Goal: Information Seeking & Learning: Learn about a topic

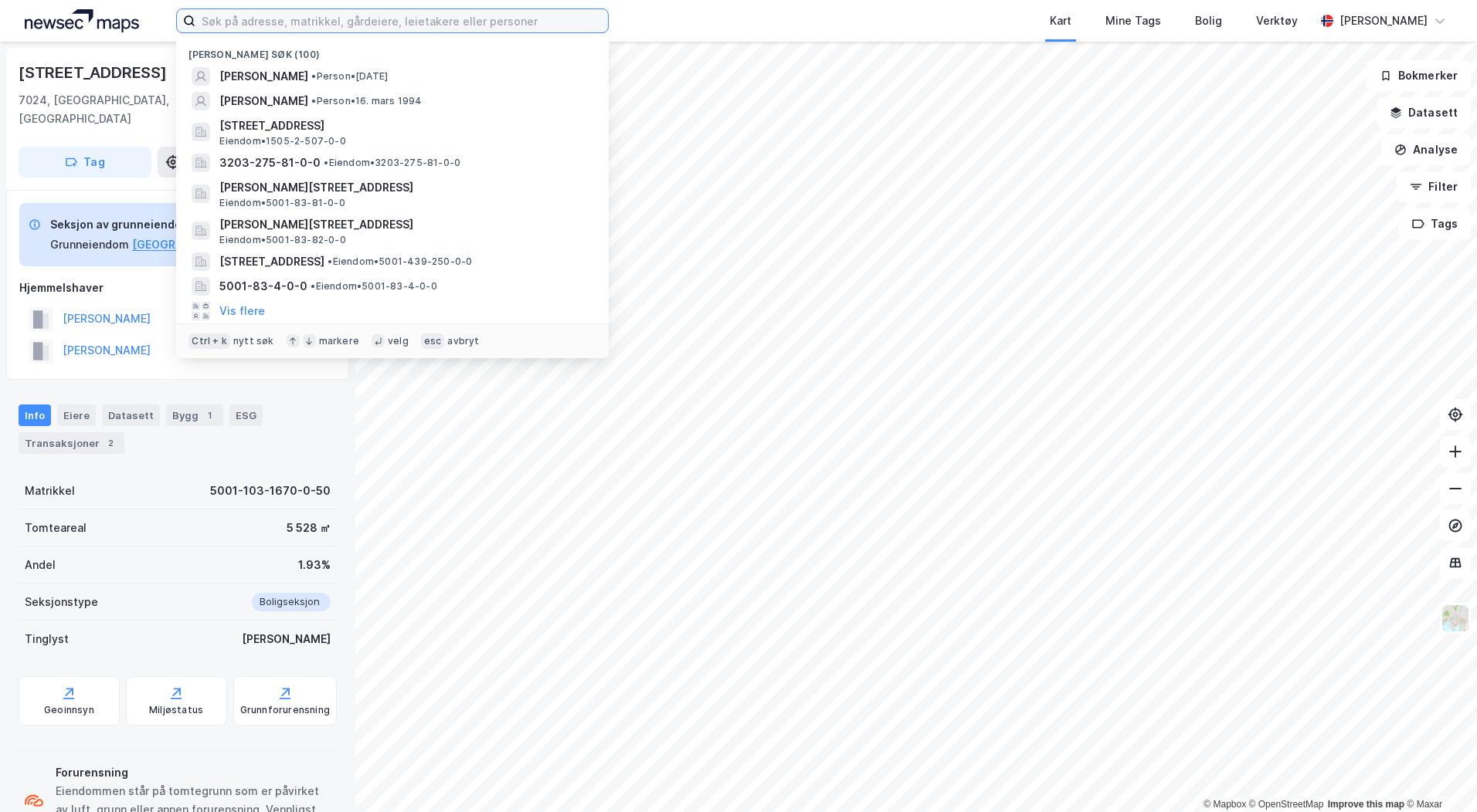
click at [252, 21] on input at bounding box center [402, 20] width 413 height 23
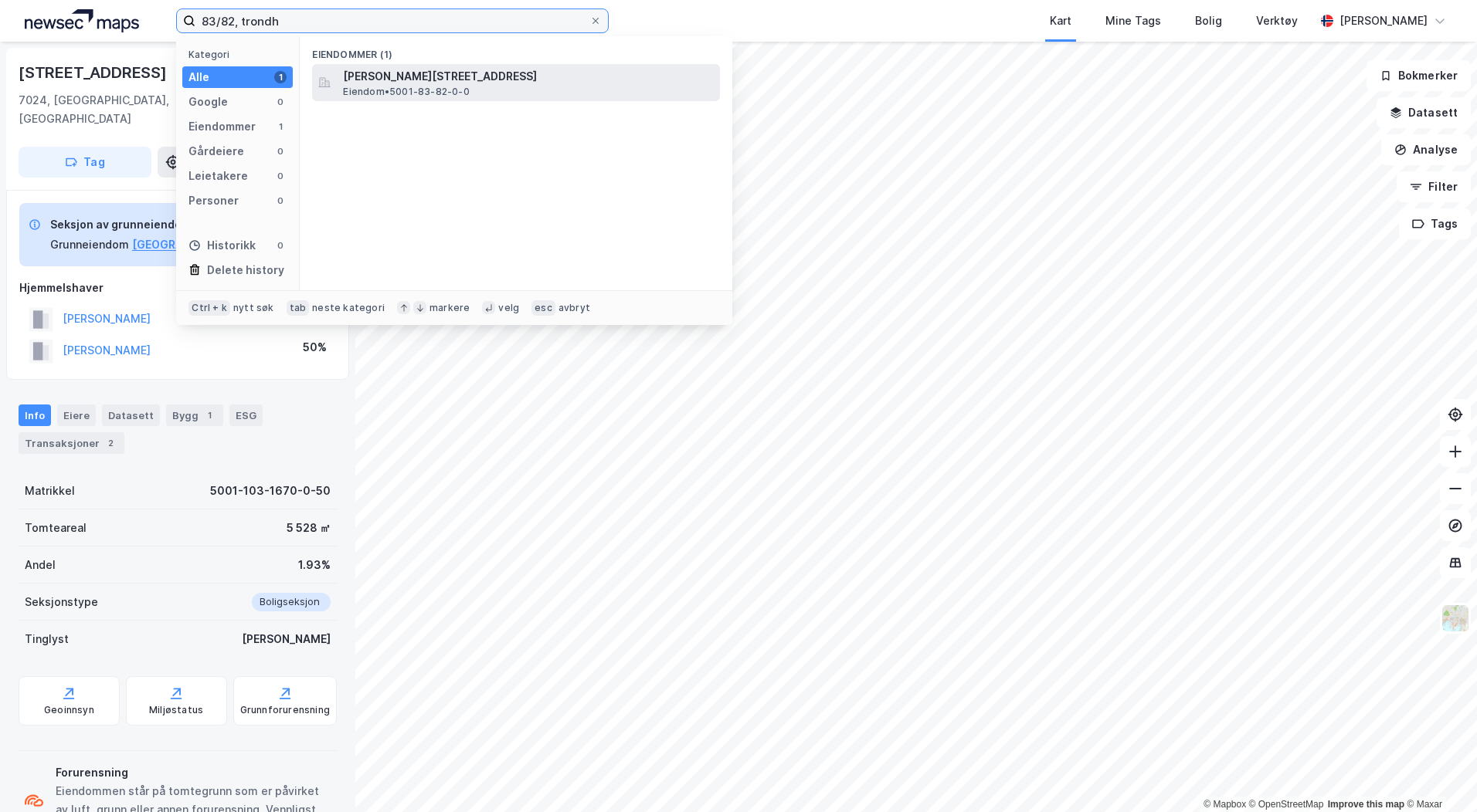
type input "83/82, trondh"
click at [402, 79] on span "[PERSON_NAME][STREET_ADDRESS]" at bounding box center [528, 76] width 371 height 19
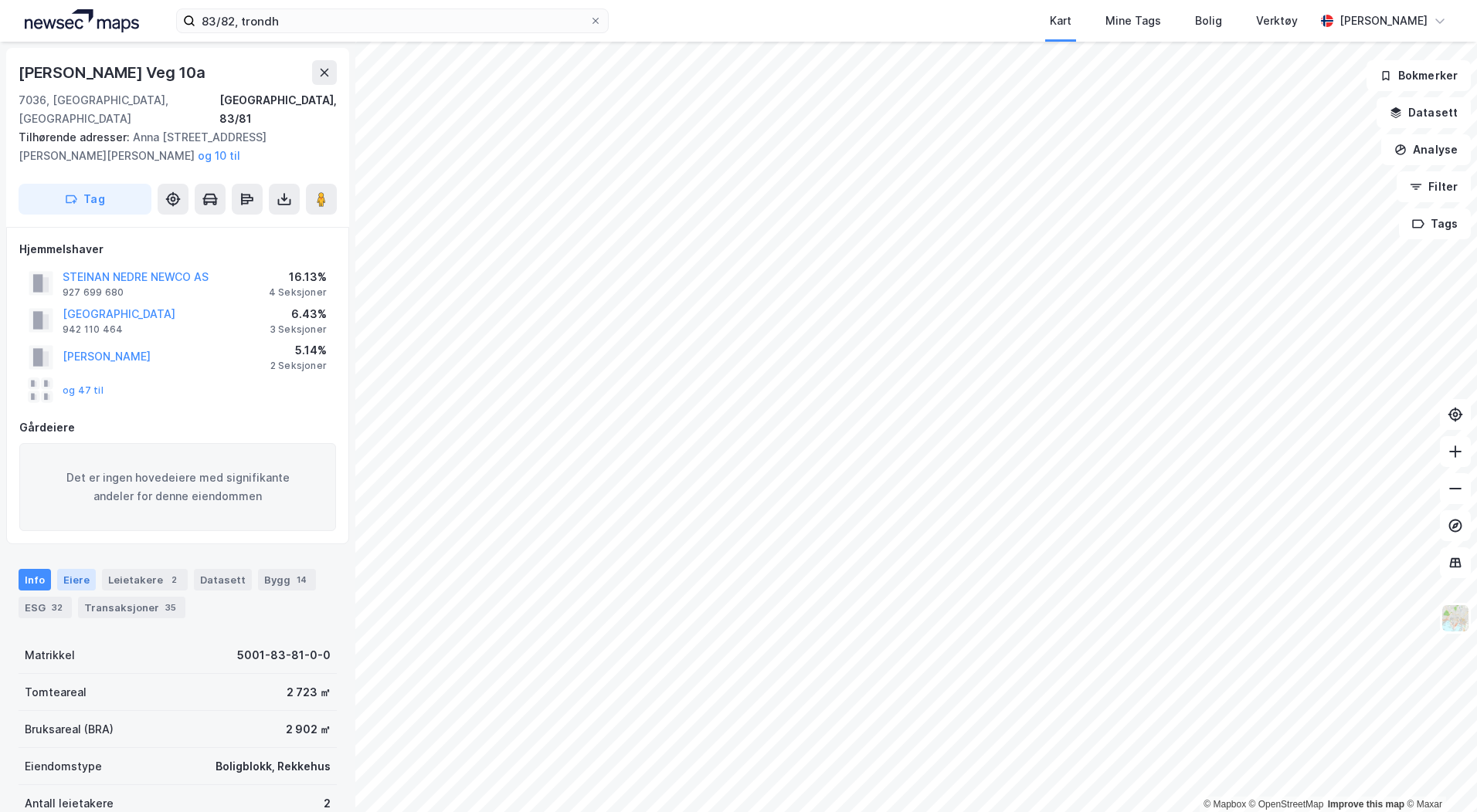
click at [73, 569] on div "Eiere" at bounding box center [76, 580] width 39 height 22
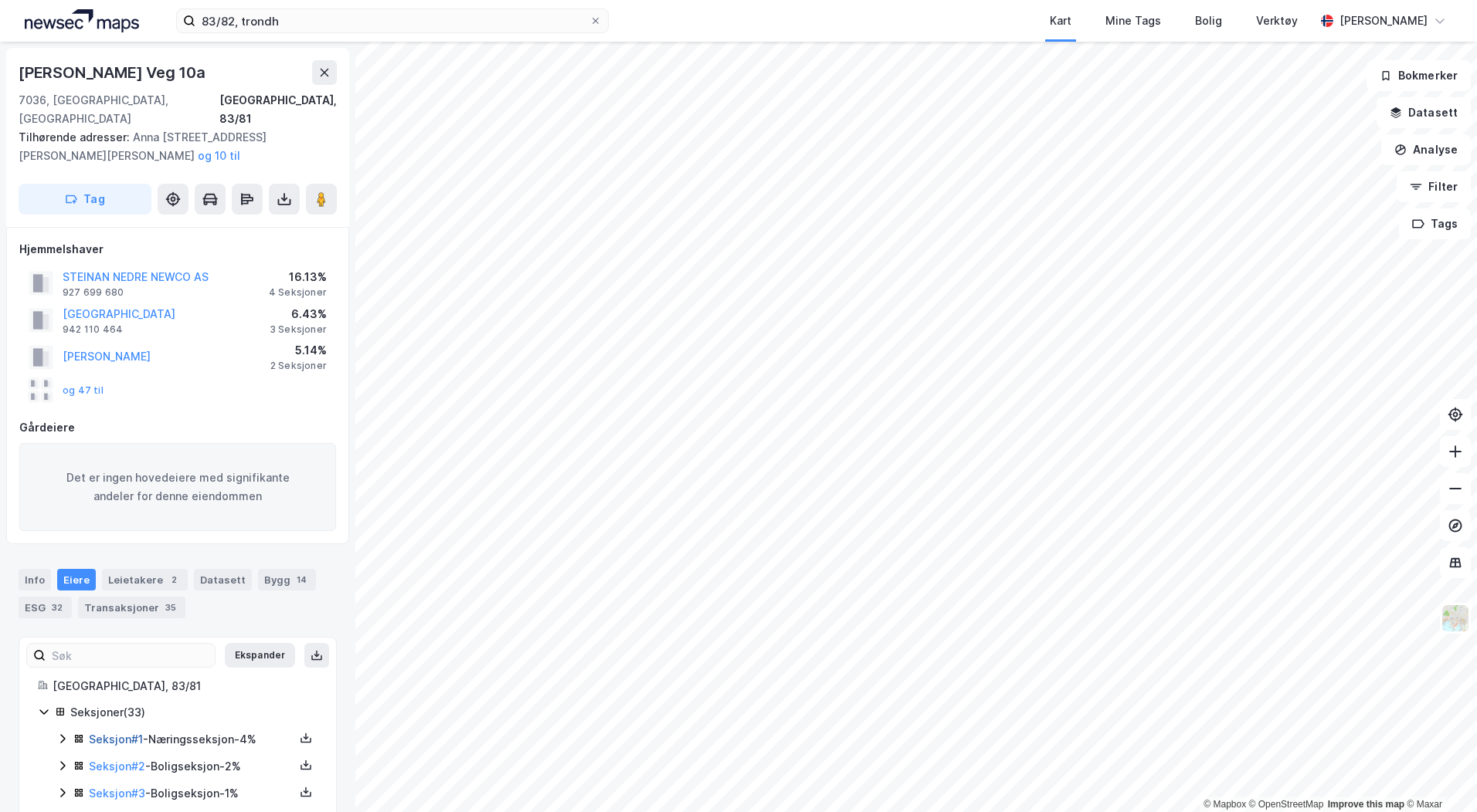
click at [129, 733] on link "Seksjon # 1" at bounding box center [116, 739] width 54 height 13
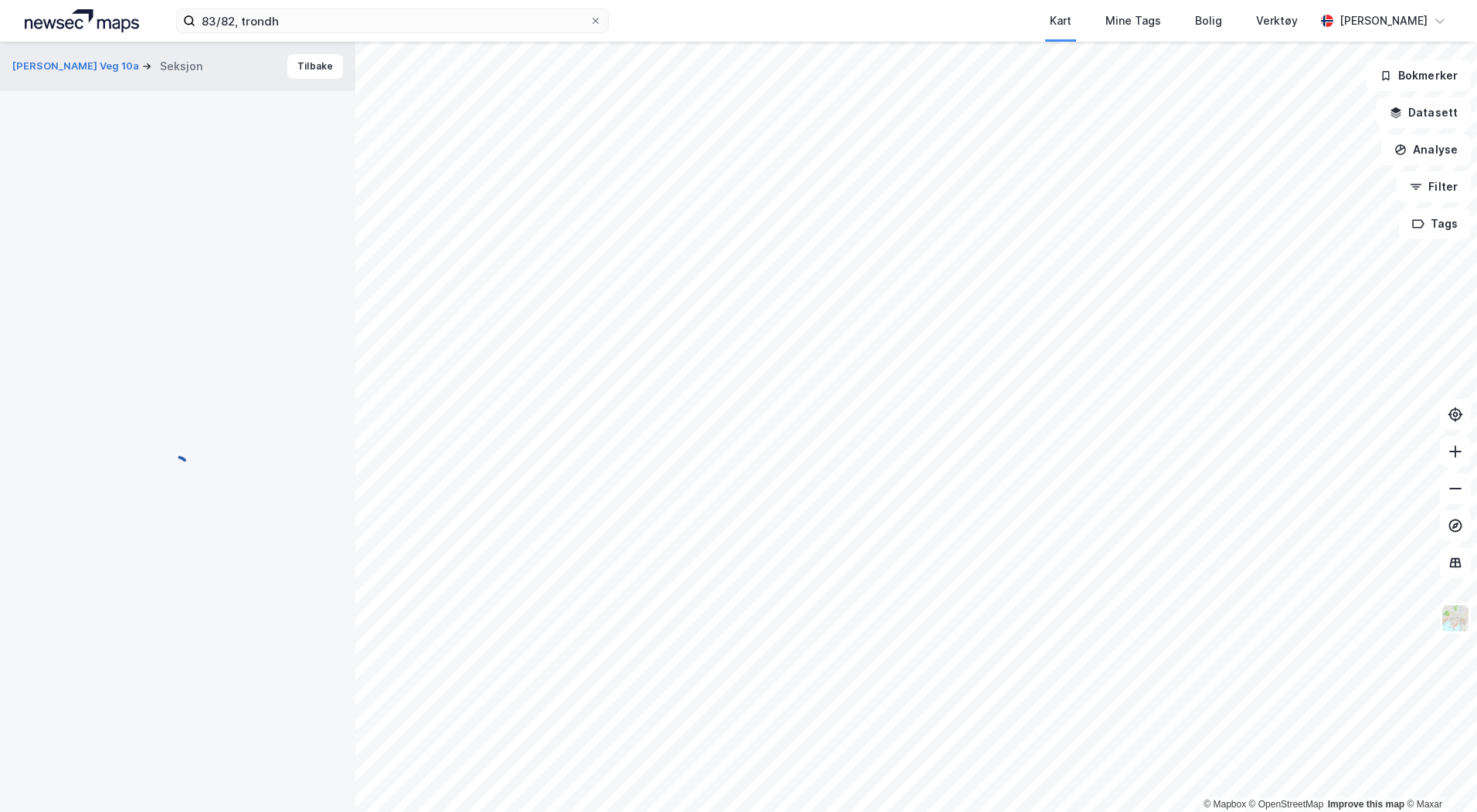
scroll to position [1, 0]
